Goal: Connect with others: Connect with others

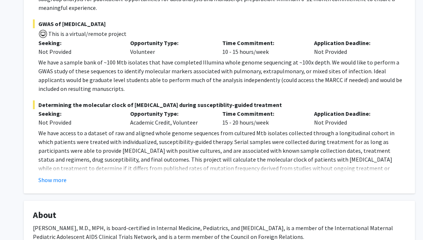
scroll to position [219, 0]
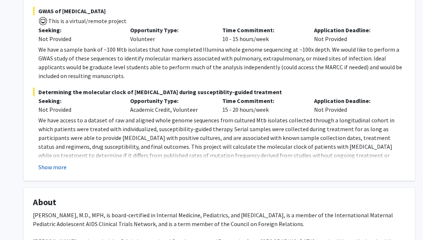
click at [55, 162] on button "Show more" at bounding box center [52, 166] width 28 height 9
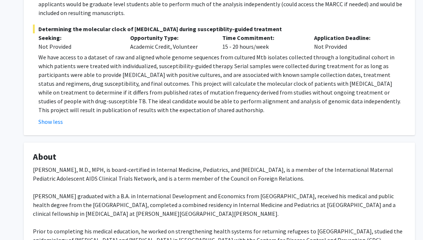
scroll to position [256, 0]
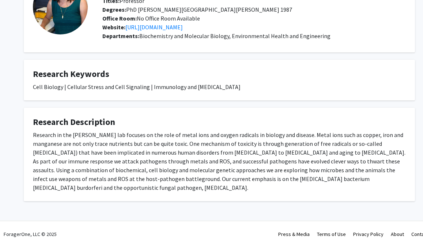
scroll to position [68, 0]
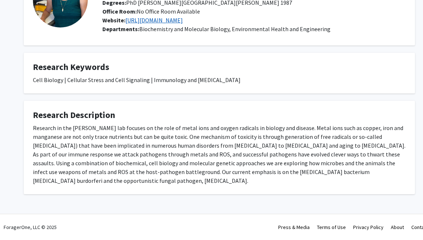
click at [153, 18] on link "[URL][DOMAIN_NAME]" at bounding box center [153, 19] width 57 height 7
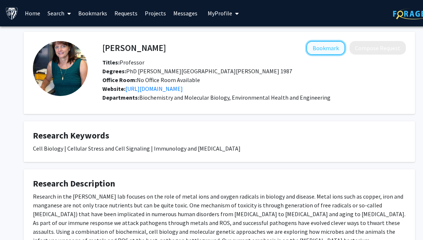
click at [324, 50] on button "Bookmark" at bounding box center [326, 48] width 39 height 14
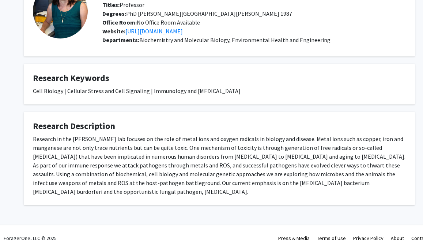
scroll to position [68, 0]
